Goal: Information Seeking & Learning: Learn about a topic

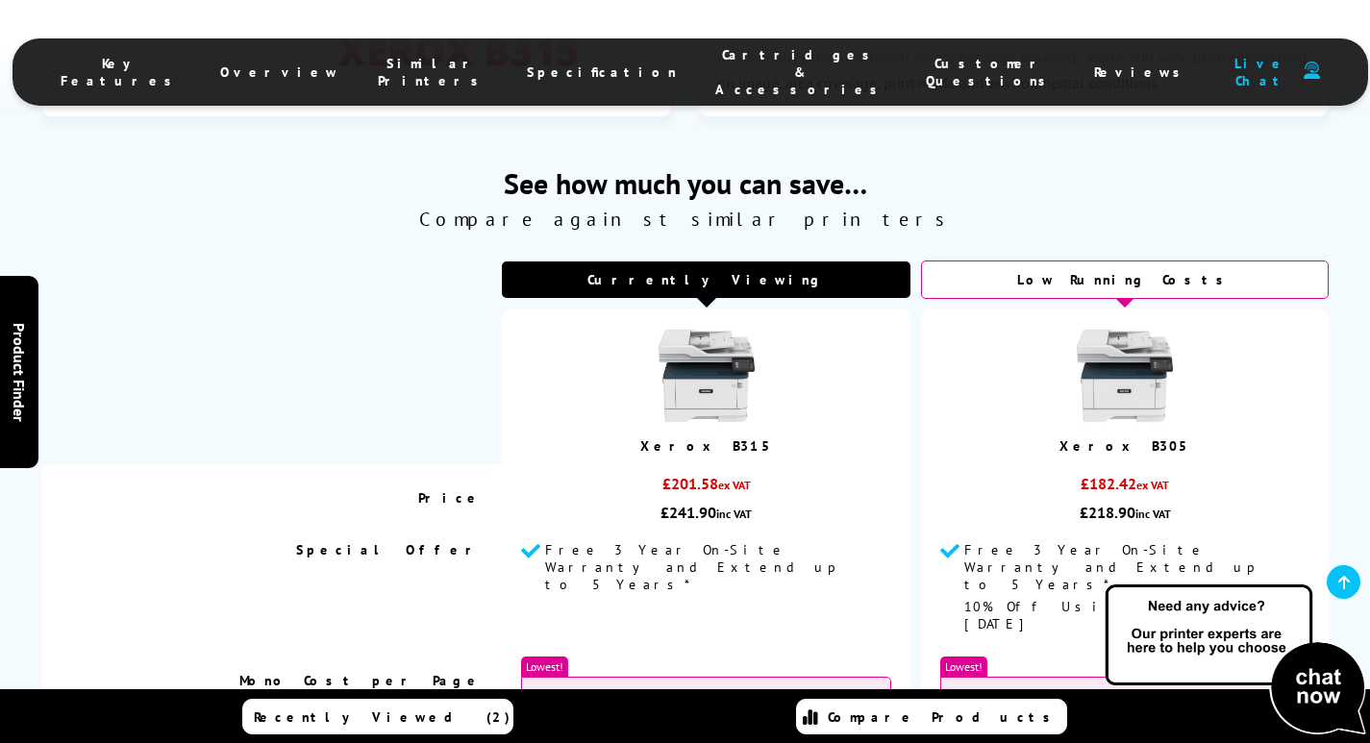
click at [709, 328] on img at bounding box center [706, 376] width 96 height 96
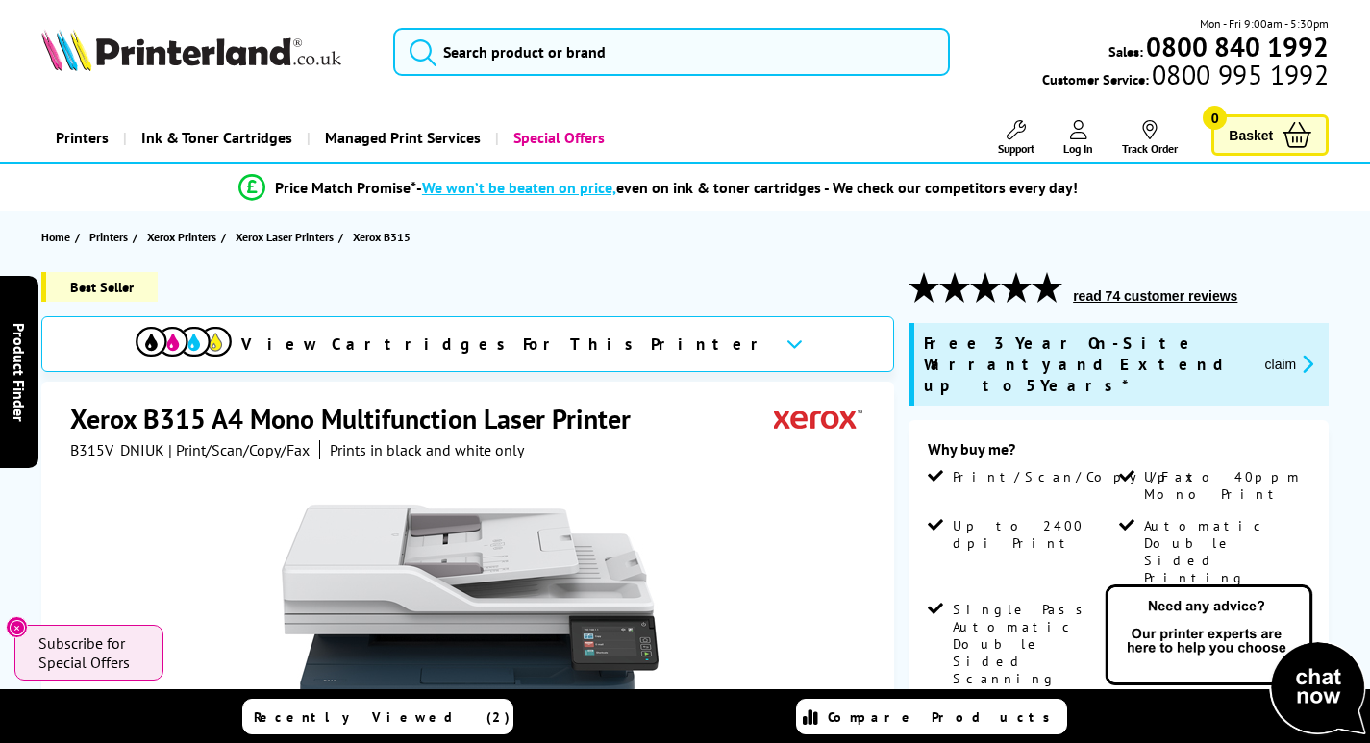
scroll to position [96, 0]
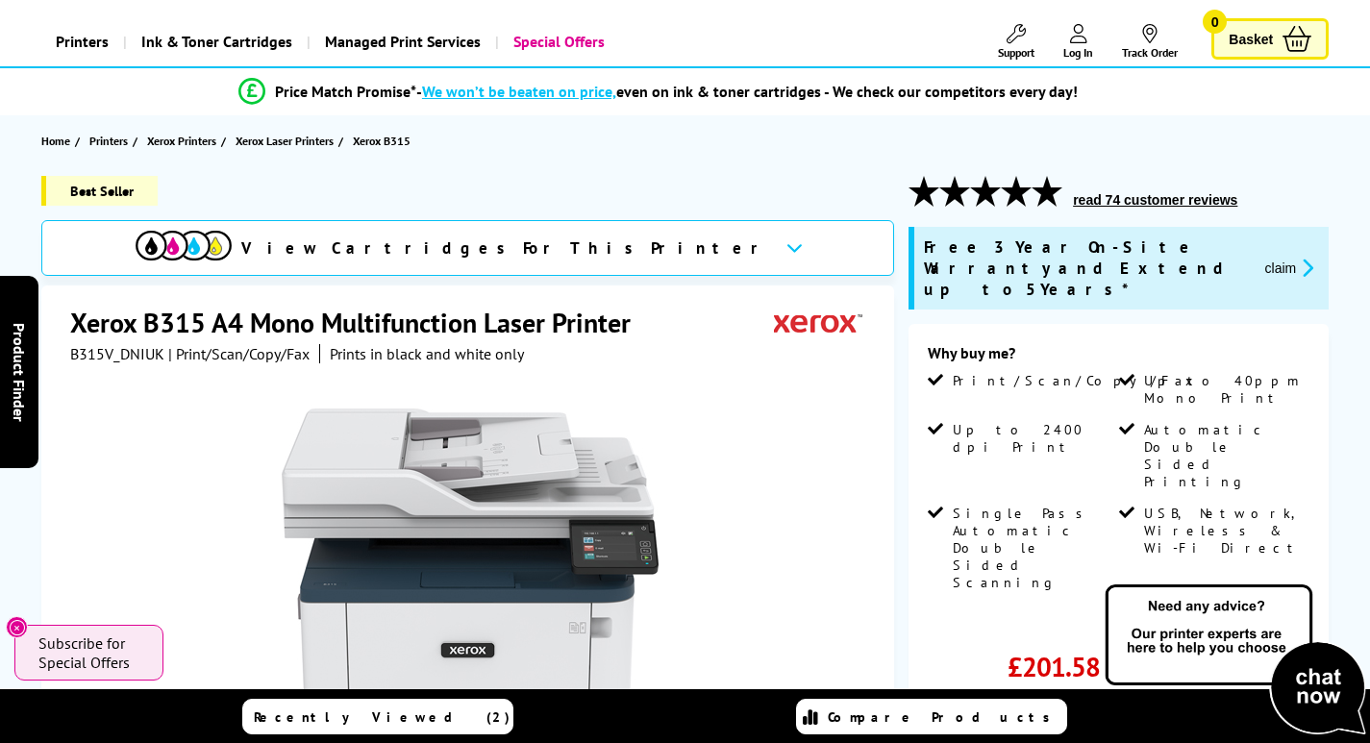
click at [1261, 615] on link "View more details" at bounding box center [1265, 622] width 87 height 14
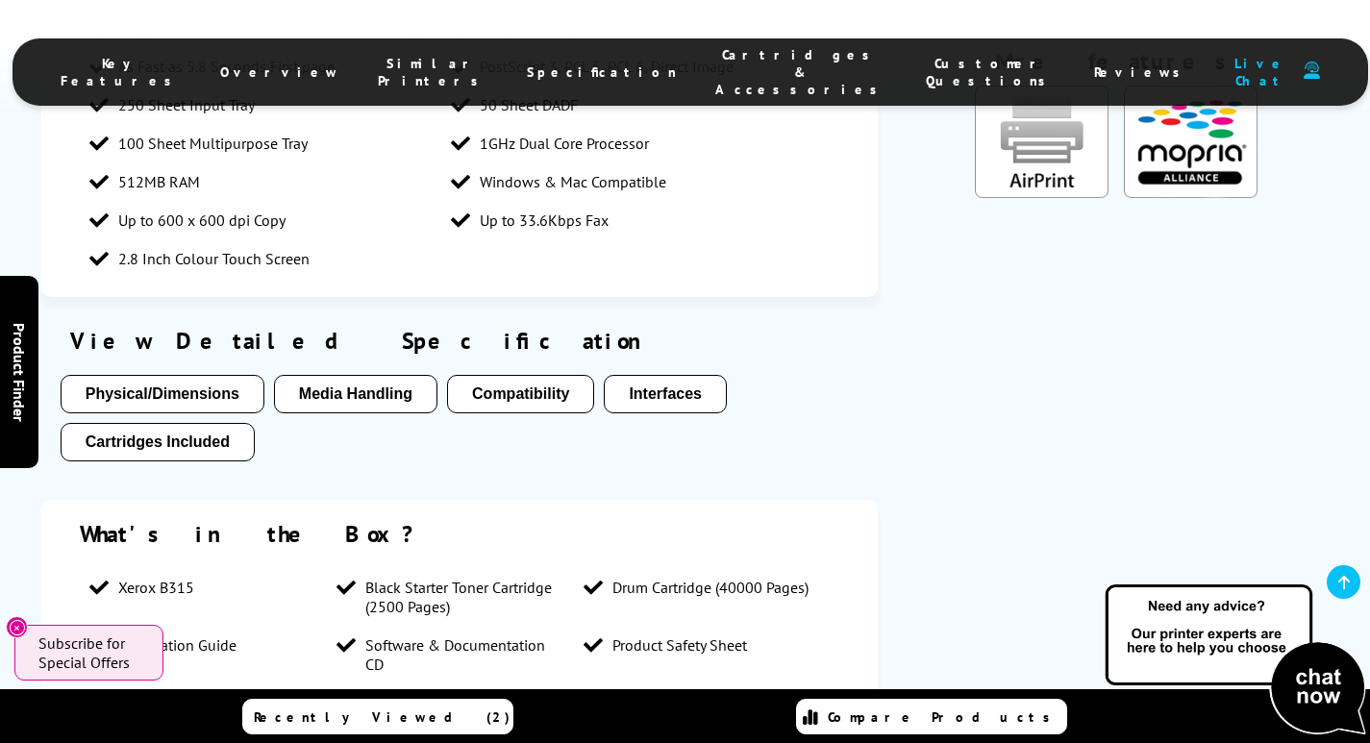
scroll to position [3838, 0]
